Goal: Complete application form

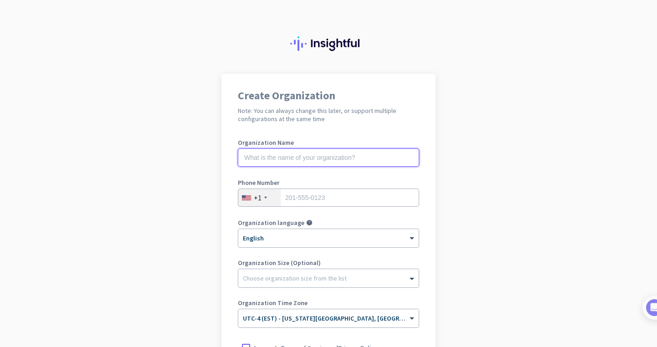
click at [302, 157] on input "text" at bounding box center [328, 157] width 181 height 18
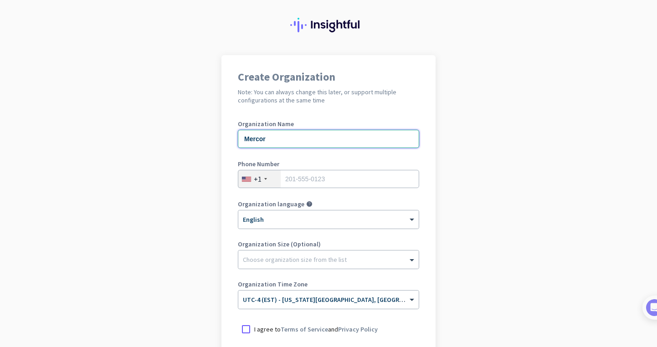
scroll to position [21, 0]
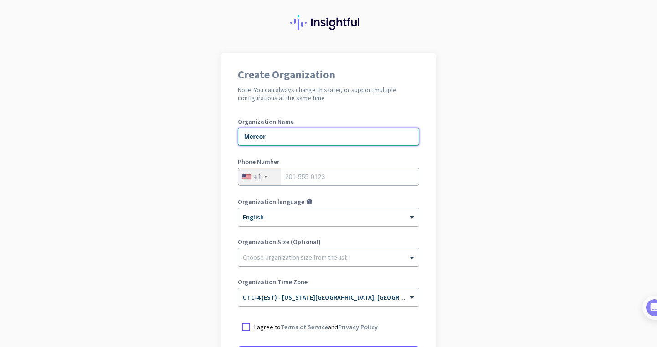
type input "Mercor"
click at [297, 254] on div at bounding box center [328, 254] width 180 height 9
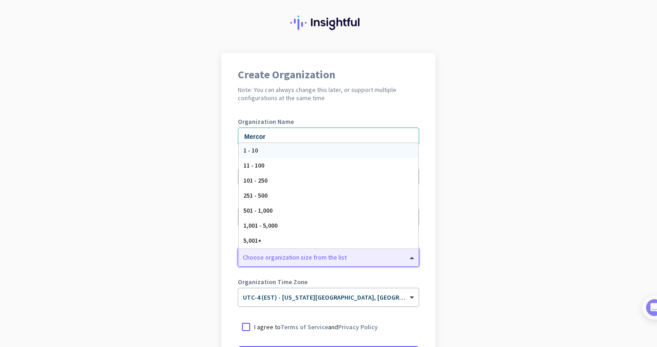
scroll to position [28, 0]
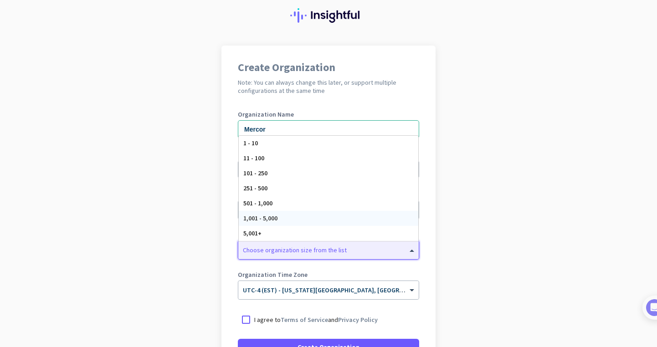
click at [287, 216] on div "1,001 - 5,000" at bounding box center [328, 218] width 179 height 15
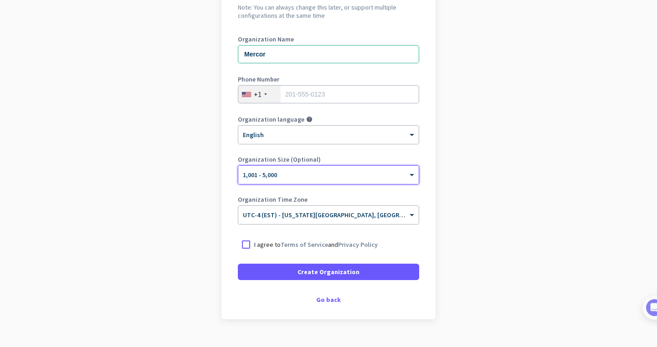
scroll to position [121, 0]
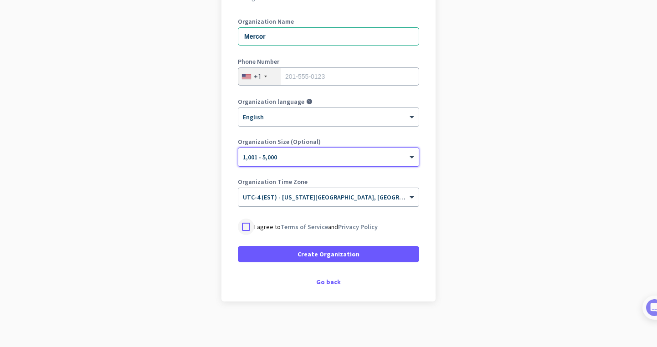
click at [250, 229] on div at bounding box center [246, 227] width 16 height 16
click at [330, 280] on div "Go back" at bounding box center [328, 282] width 181 height 6
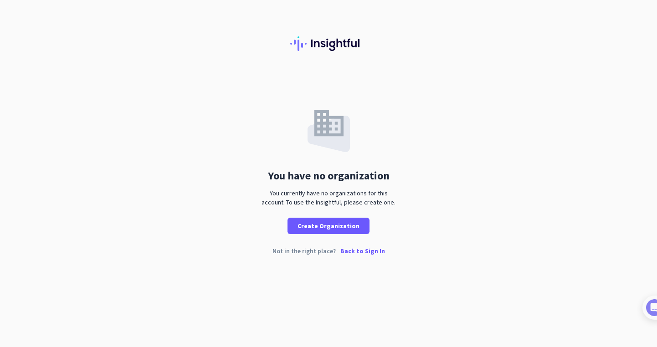
click at [356, 251] on p "Back to Sign In" at bounding box center [362, 251] width 45 height 6
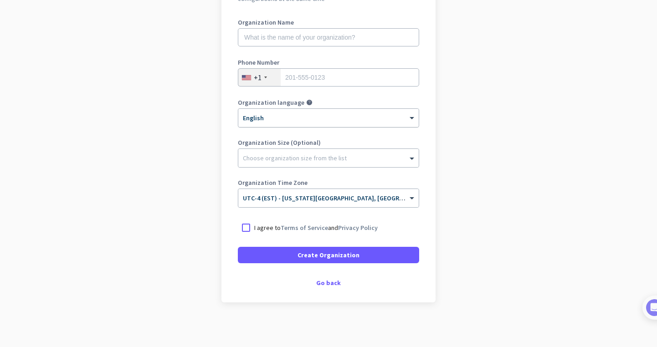
scroll to position [121, 0]
click at [328, 282] on div "Go back" at bounding box center [328, 282] width 181 height 6
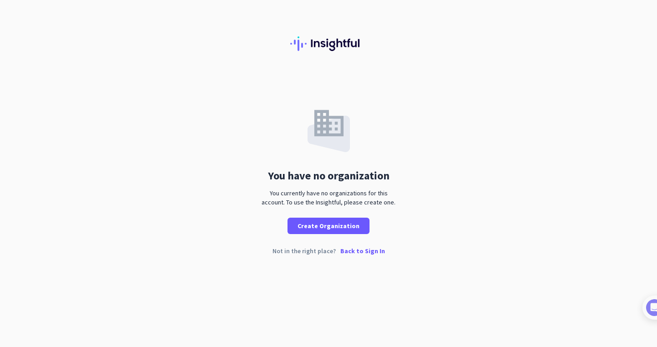
click at [357, 252] on p "Back to Sign In" at bounding box center [362, 251] width 45 height 6
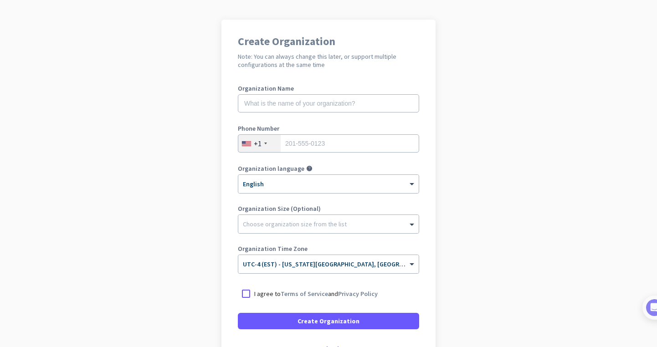
scroll to position [121, 0]
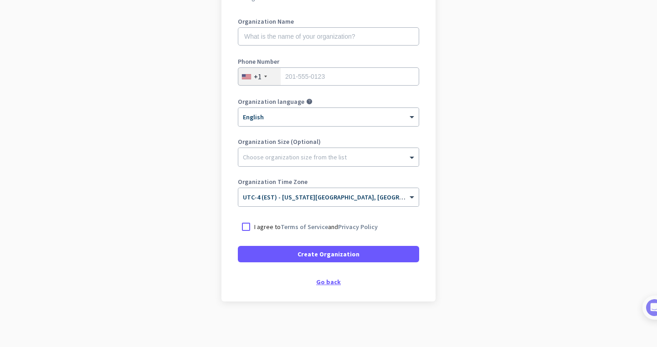
click at [326, 284] on div "Go back" at bounding box center [328, 282] width 181 height 6
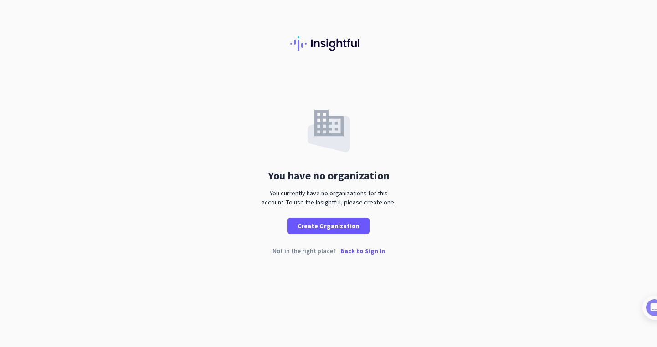
click at [359, 252] on p "Back to Sign In" at bounding box center [362, 251] width 45 height 6
